Goal: Obtain resource: Obtain resource

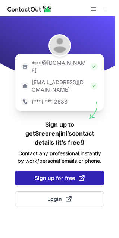
click at [50, 174] on span "Sign up for free" at bounding box center [60, 177] width 50 height 7
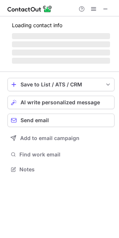
scroll to position [155, 119]
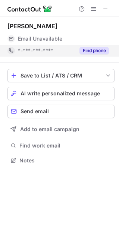
click at [93, 50] on button "Find phone" at bounding box center [93, 50] width 29 height 7
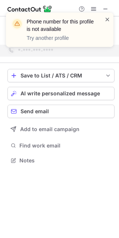
click at [106, 18] on span at bounding box center [107, 19] width 6 height 7
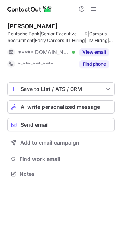
scroll to position [168, 119]
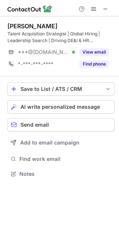
scroll to position [4, 4]
